Goal: Register for event/course

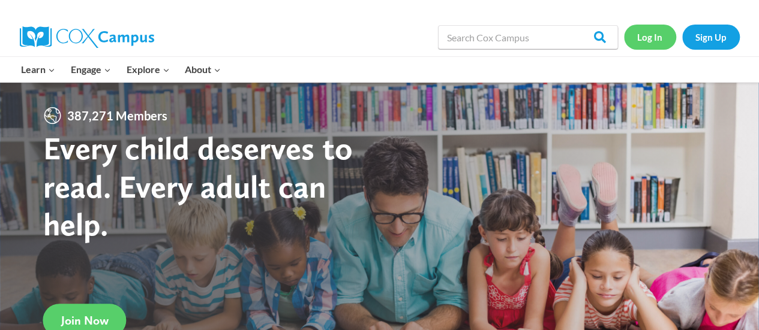
click at [647, 44] on link "Log In" at bounding box center [650, 37] width 52 height 25
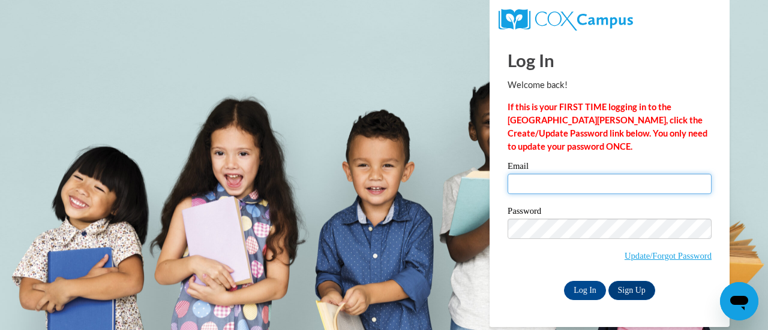
click at [526, 179] on input "Email" at bounding box center [609, 184] width 204 height 20
type input "jbreir@wbsd-schools.org"
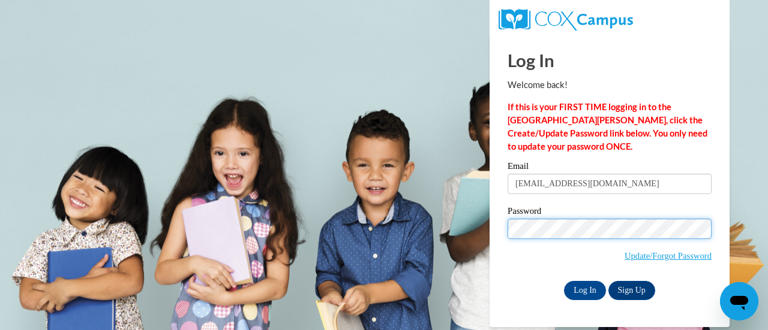
click at [564, 281] on input "Log In" at bounding box center [585, 290] width 42 height 19
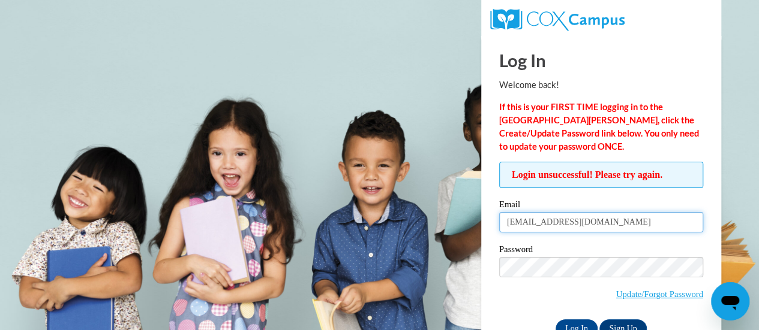
click at [526, 224] on input "jbreir@wbsd-schools.org" at bounding box center [601, 222] width 204 height 20
type input "jbreit@wbsd-schools.org"
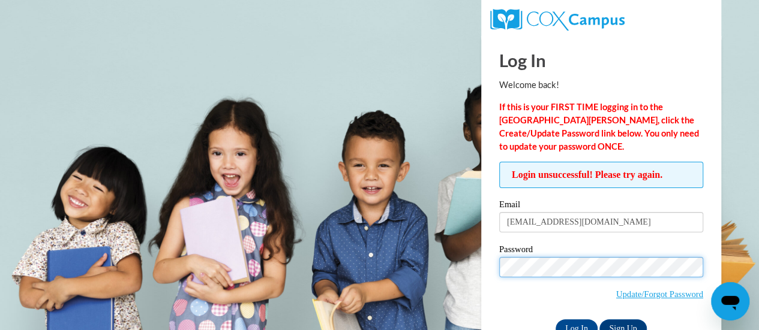
click at [555, 320] on input "Log In" at bounding box center [576, 329] width 42 height 19
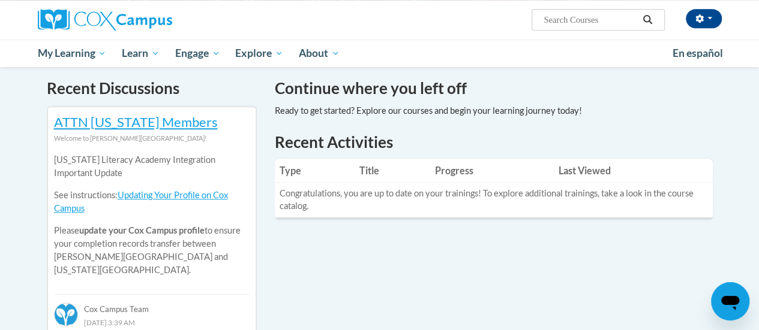
scroll to position [365, 0]
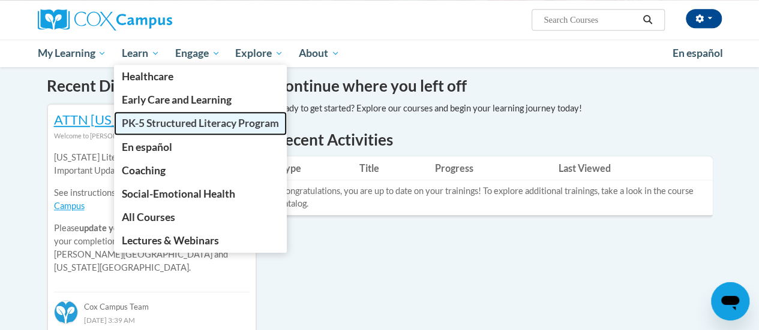
click at [164, 121] on span "PK-5 Structured Literacy Program" at bounding box center [200, 123] width 157 height 13
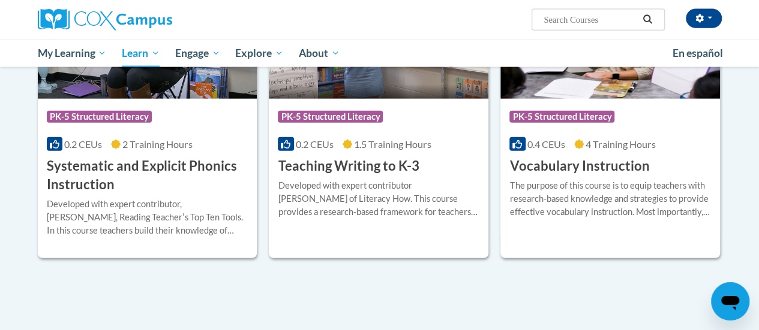
scroll to position [1407, 0]
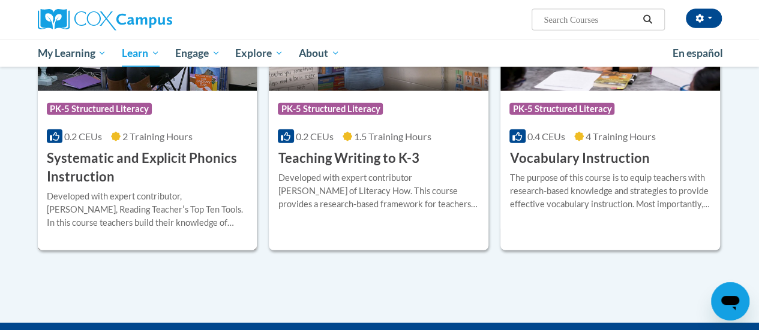
click at [138, 154] on h3 "Systematic and Explicit Phonics Instruction" at bounding box center [147, 167] width 201 height 37
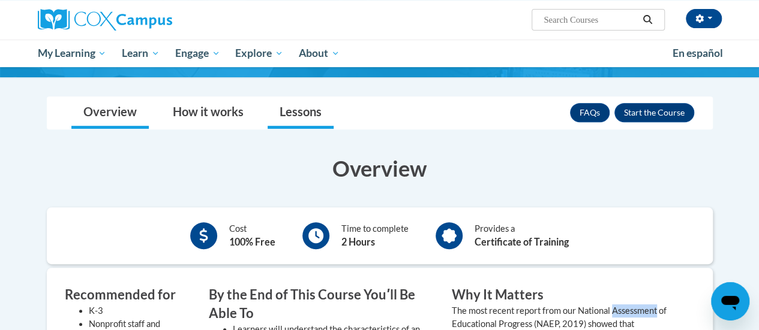
scroll to position [139, 0]
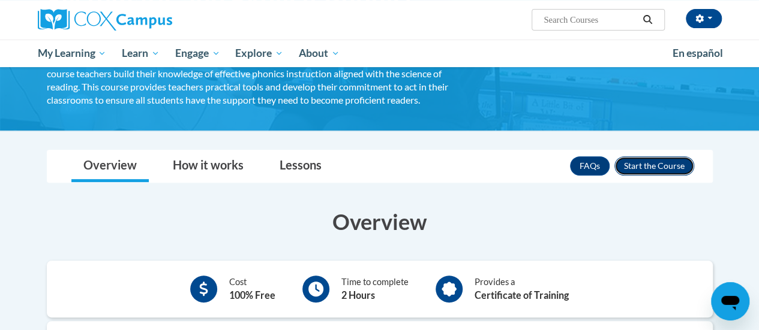
click at [662, 164] on button "Enroll" at bounding box center [654, 166] width 80 height 19
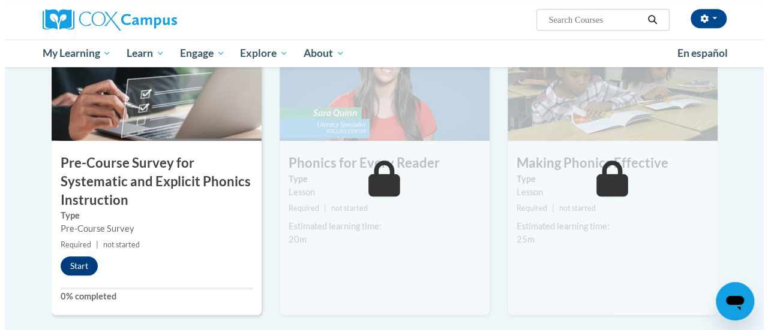
scroll to position [321, 0]
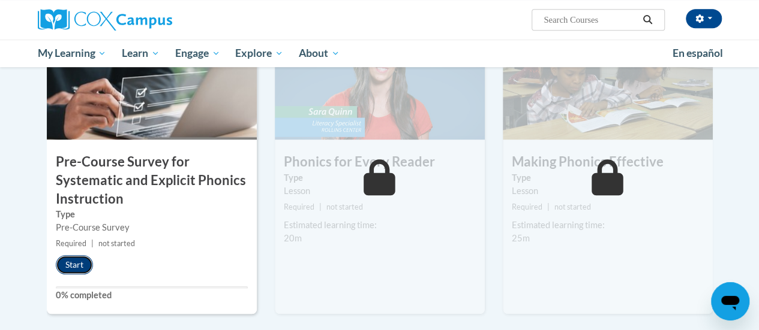
click at [74, 264] on button "Start" at bounding box center [74, 264] width 37 height 19
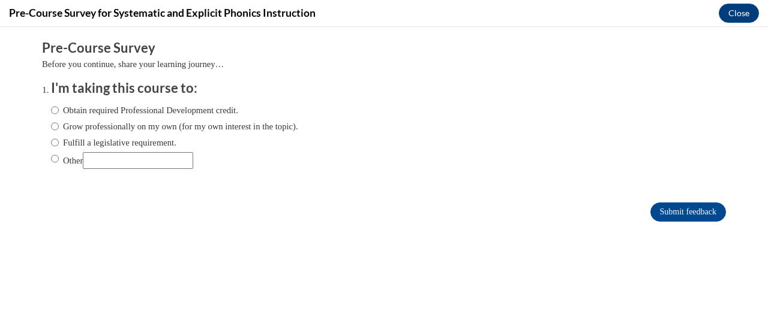
scroll to position [0, 0]
click at [51, 141] on input "Fulfill a legislative requirement." at bounding box center [55, 142] width 8 height 13
radio input "true"
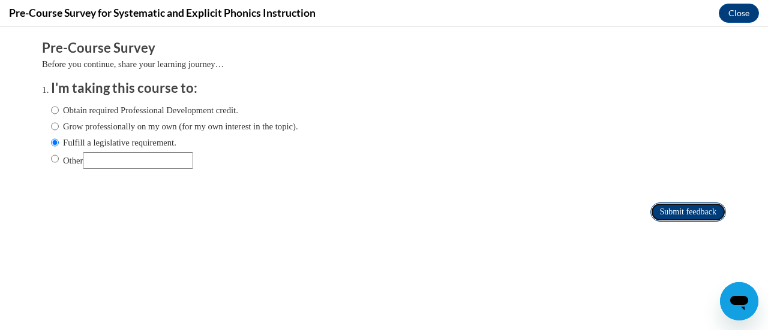
click at [679, 215] on input "Submit feedback" at bounding box center [688, 212] width 76 height 19
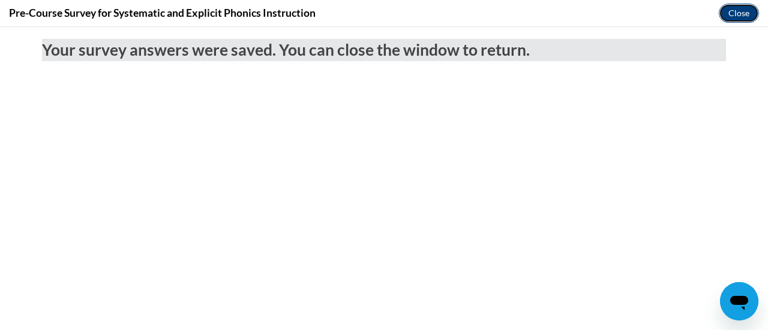
click at [745, 17] on button "Close" at bounding box center [738, 13] width 40 height 19
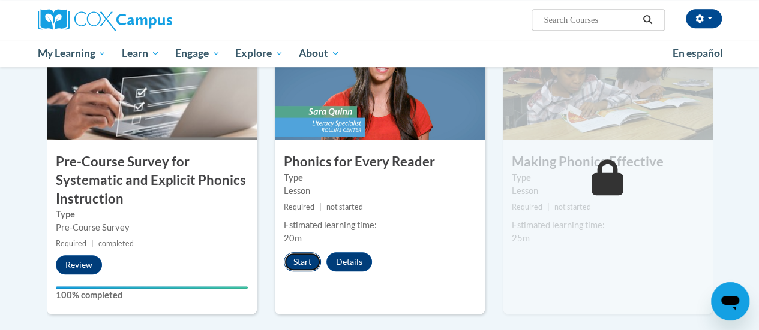
click at [297, 262] on button "Start" at bounding box center [302, 261] width 37 height 19
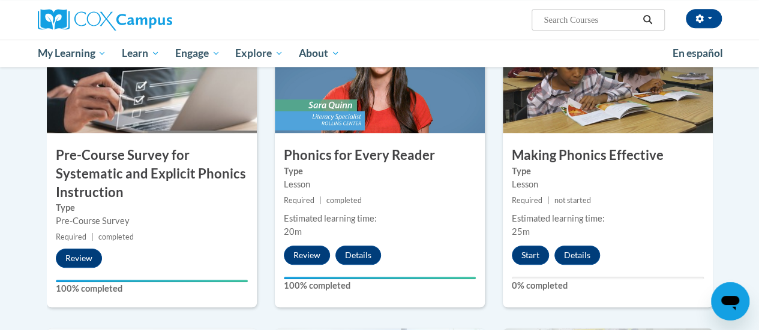
scroll to position [329, 0]
